Goal: Transaction & Acquisition: Purchase product/service

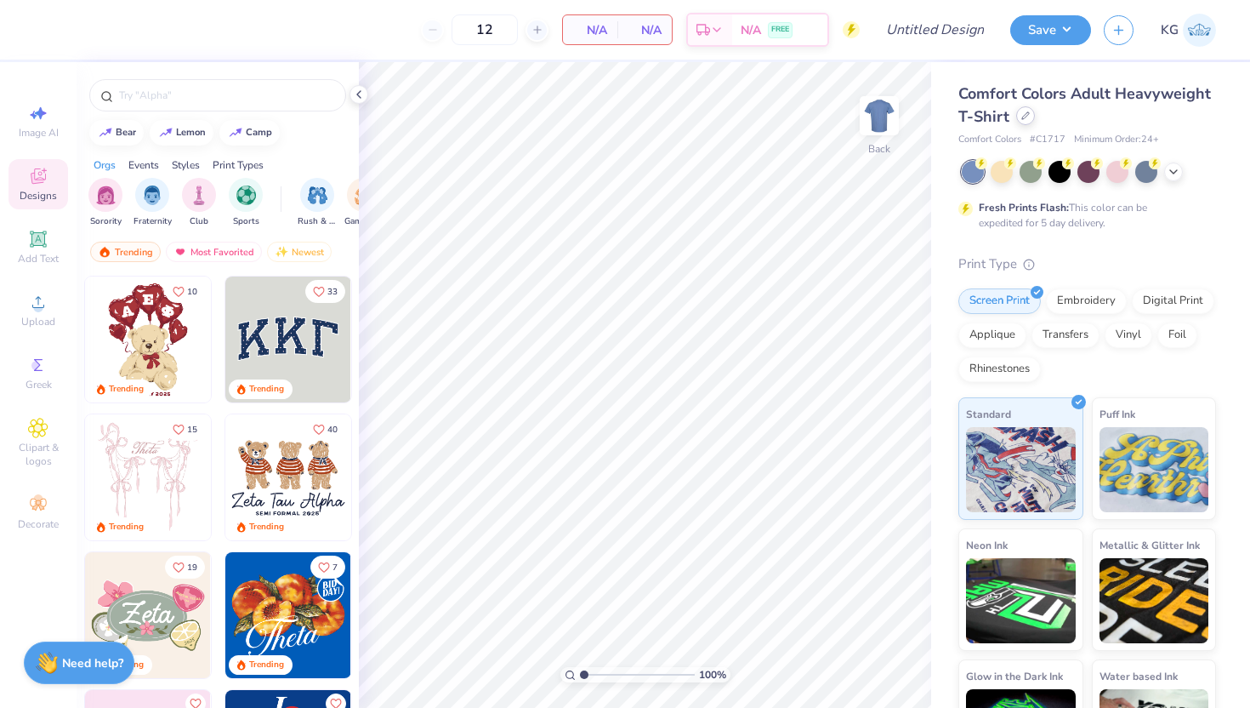
click at [1022, 116] on icon at bounding box center [1026, 115] width 9 height 9
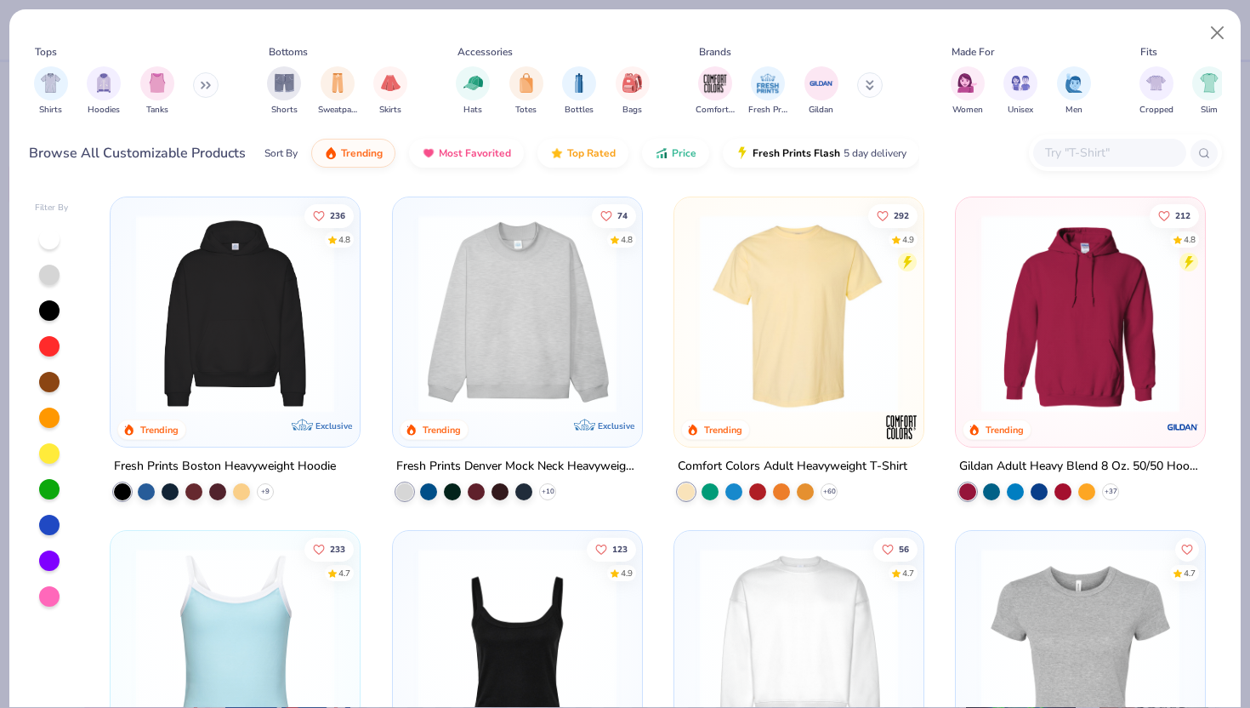
click at [1055, 157] on input "text" at bounding box center [1109, 153] width 131 height 20
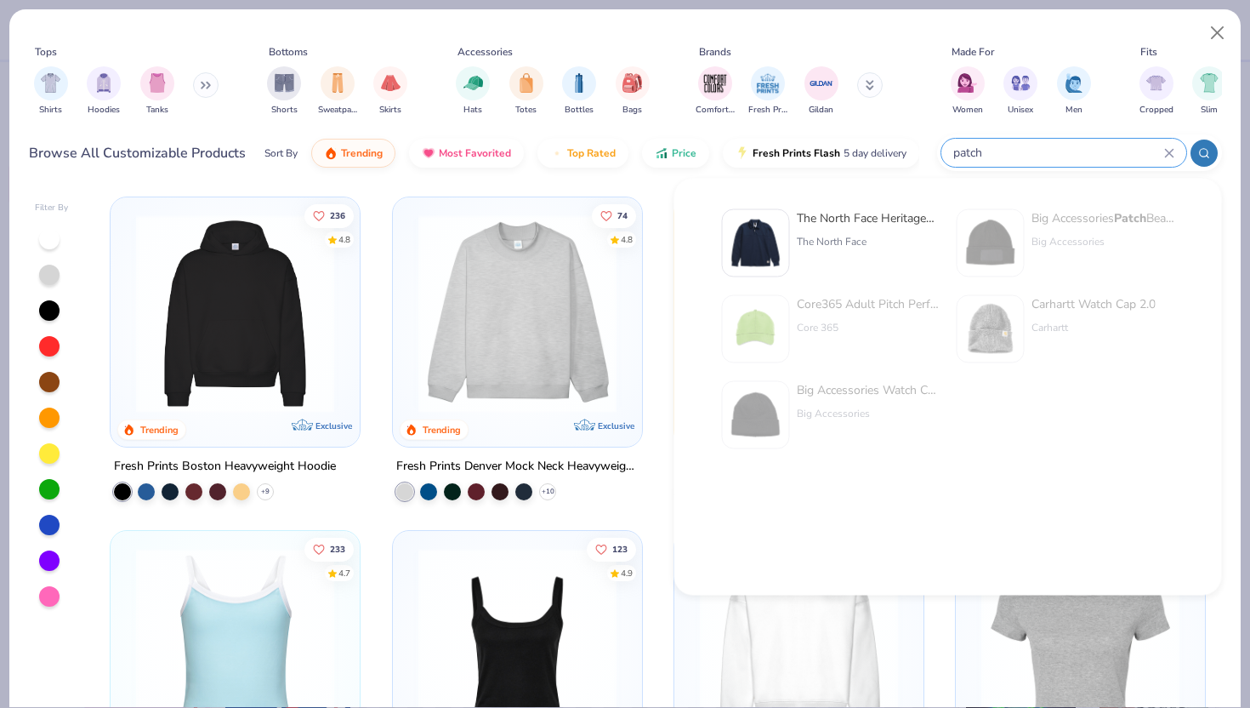
click at [1038, 146] on input "patch" at bounding box center [1058, 153] width 213 height 20
click at [1032, 150] on input "patch" at bounding box center [1058, 153] width 213 height 20
click at [972, 148] on input "patch" at bounding box center [1058, 153] width 213 height 20
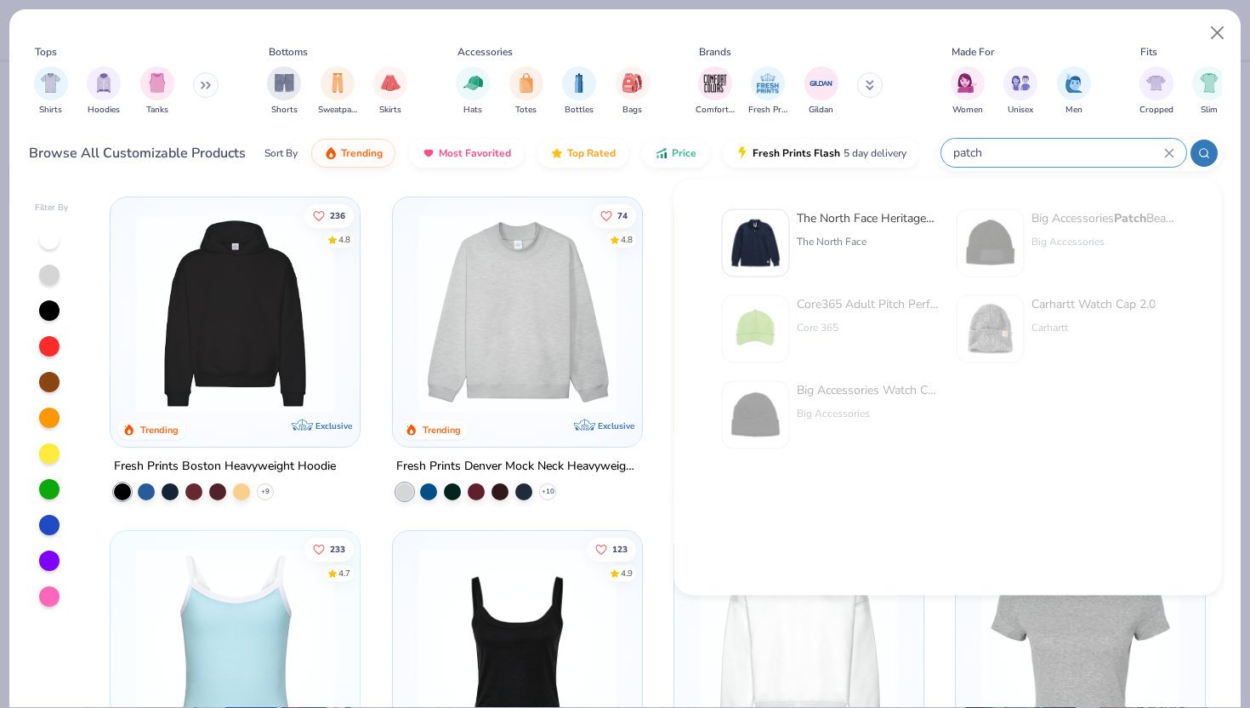
click at [972, 148] on input "patch" at bounding box center [1058, 153] width 213 height 20
type input "p"
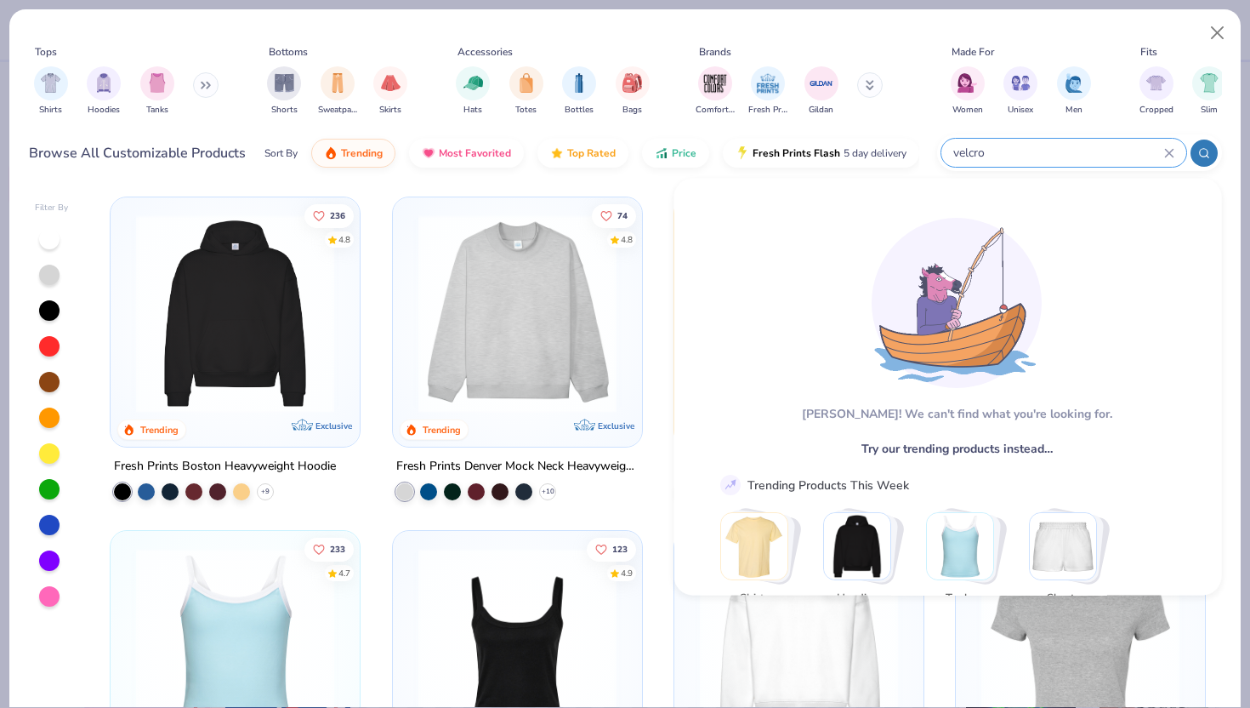
type input "velcro"
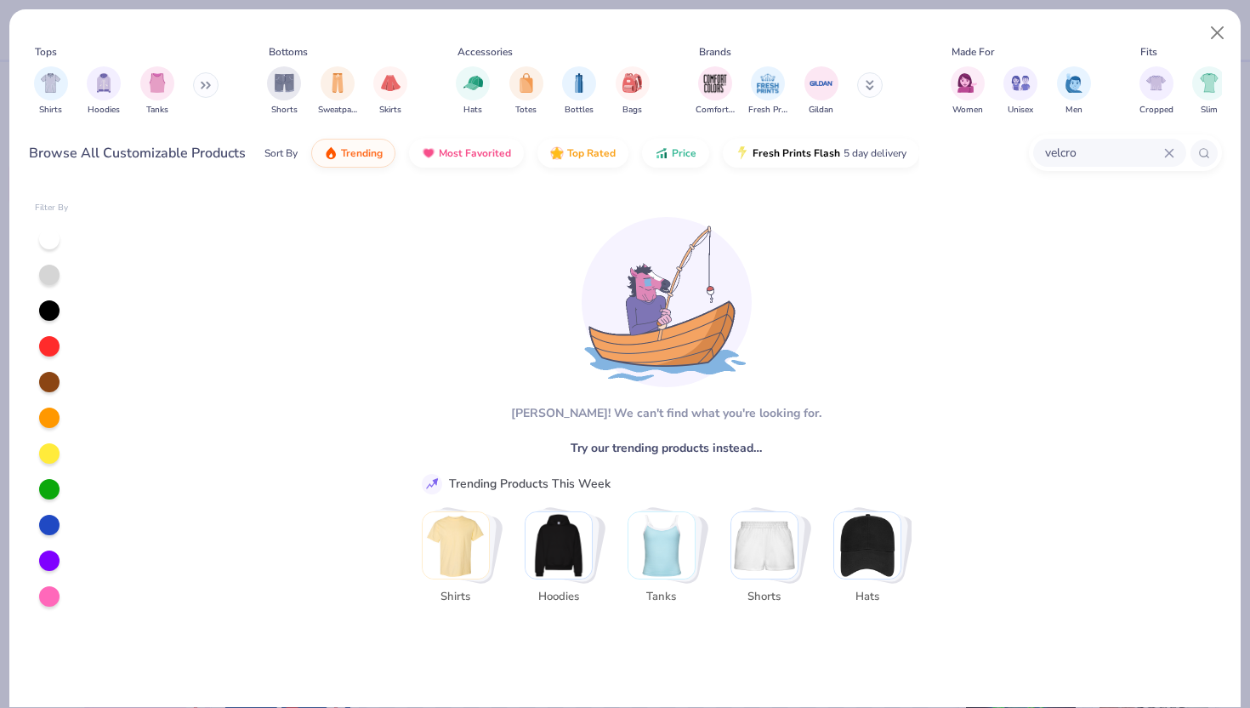
click at [493, 51] on div "Accessories" at bounding box center [485, 51] width 55 height 15
